Goal: Task Accomplishment & Management: Manage account settings

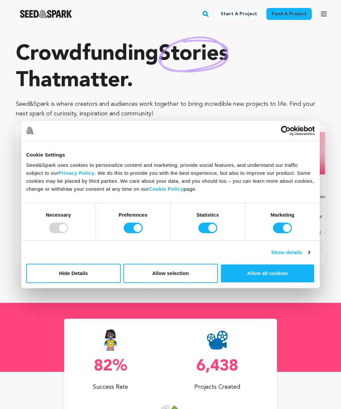
click at [324, 12] on icon "button" at bounding box center [323, 14] width 5 height 4
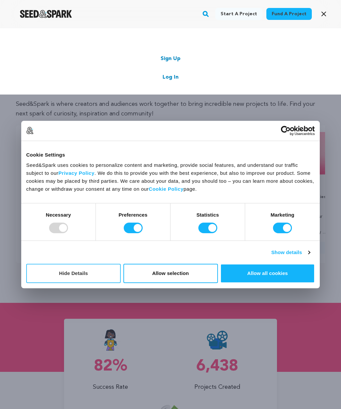
click at [67, 270] on button "Hide Details" at bounding box center [73, 273] width 94 height 19
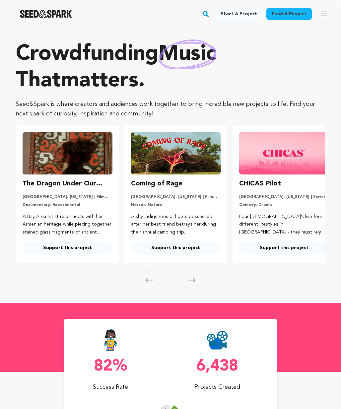
click at [328, 18] on button "Open main menu" at bounding box center [323, 13] width 13 height 13
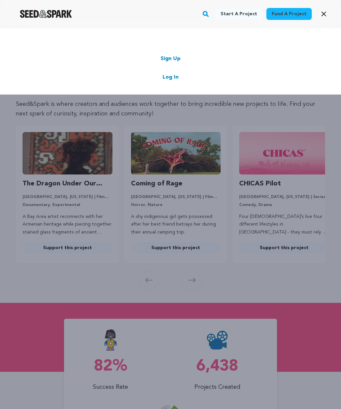
click at [168, 82] on div "Start a project Fund a project Sign Up Log In" at bounding box center [170, 61] width 341 height 66
click at [172, 76] on link "Log In" at bounding box center [170, 77] width 16 height 8
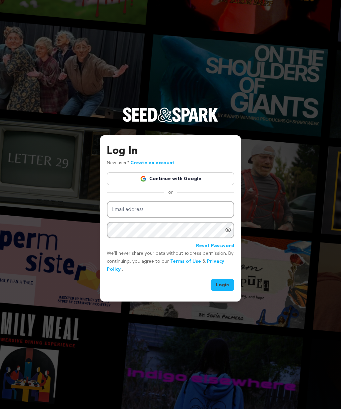
click at [182, 177] on link "Continue with Google" at bounding box center [170, 178] width 127 height 13
click at [107, 218] on div at bounding box center [107, 218] width 0 height 0
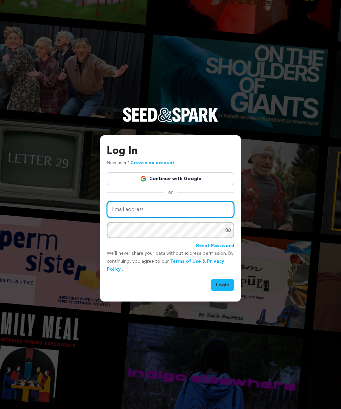
type input "admin@4thFloorStudios.com"
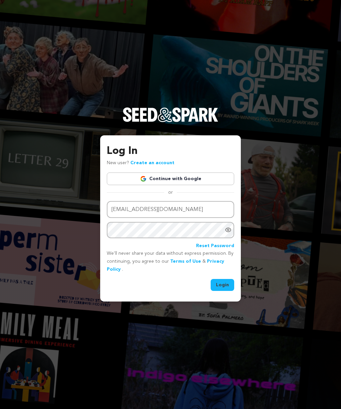
click at [224, 283] on button "Login" at bounding box center [223, 285] width 24 height 12
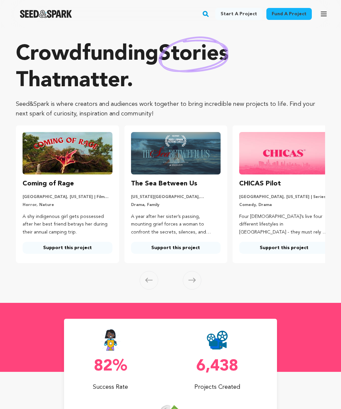
click at [323, 12] on icon "button" at bounding box center [323, 14] width 5 height 4
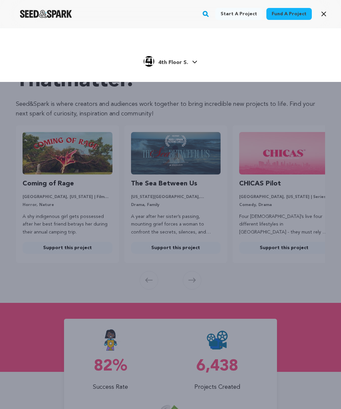
click at [186, 61] on span "4th Floor S." at bounding box center [173, 62] width 30 height 5
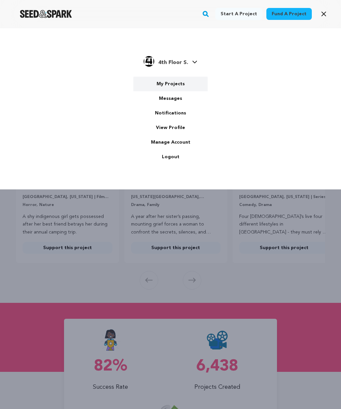
click at [170, 89] on link "My Projects" at bounding box center [170, 84] width 74 height 15
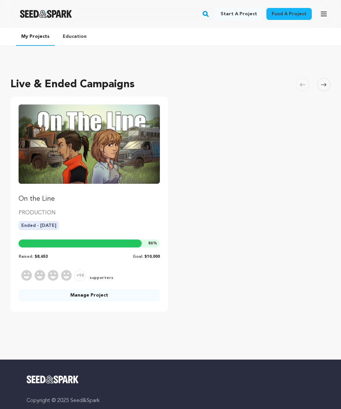
click at [72, 155] on img "Fund On the Line" at bounding box center [89, 143] width 141 height 79
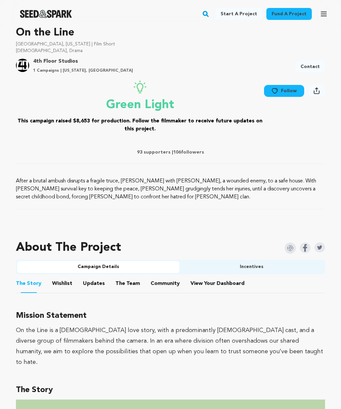
scroll to position [218, 0]
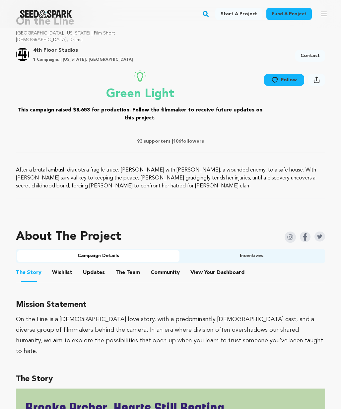
click at [238, 257] on button "Incentives" at bounding box center [251, 256] width 144 height 12
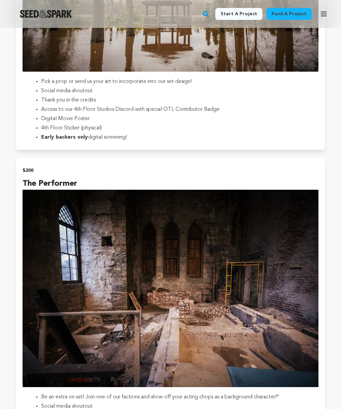
scroll to position [1913, 0]
